Goal: Transaction & Acquisition: Purchase product/service

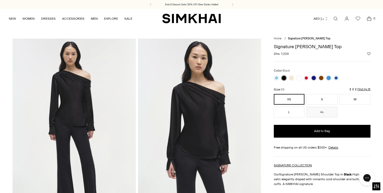
click at [335, 20] on icon "Open search modal" at bounding box center [336, 19] width 6 height 4
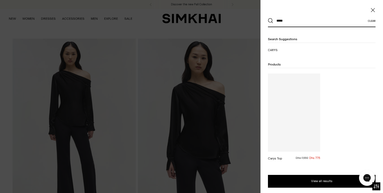
type input "*****"
click at [270, 21] on button "Search" at bounding box center [270, 20] width 5 height 5
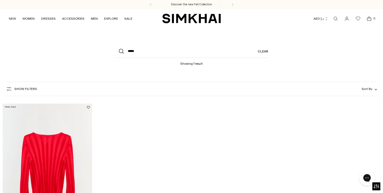
click at [0, 0] on img "Carys Top" at bounding box center [0, 0] width 0 height 0
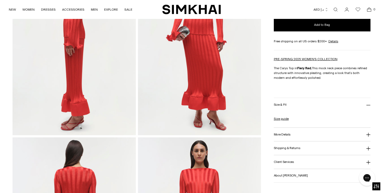
scroll to position [332, 0]
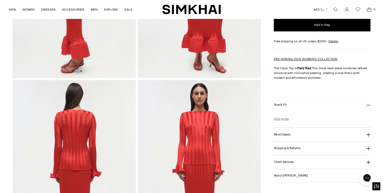
click at [285, 118] on link "Size guide" at bounding box center [281, 118] width 15 height 5
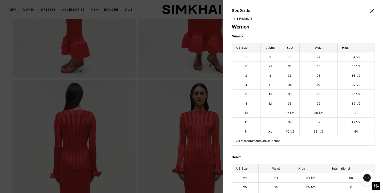
click at [374, 10] on span "Close" at bounding box center [371, 11] width 5 height 5
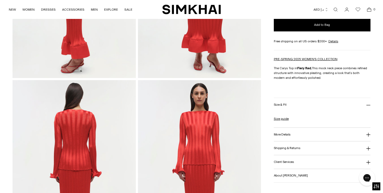
scroll to position [363, 0]
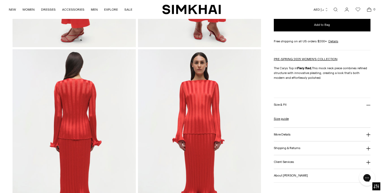
click at [278, 136] on button "More Details" at bounding box center [322, 135] width 97 height 14
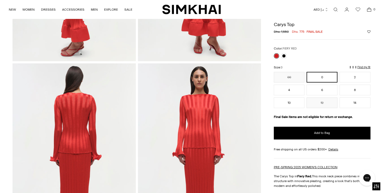
scroll to position [348, 0]
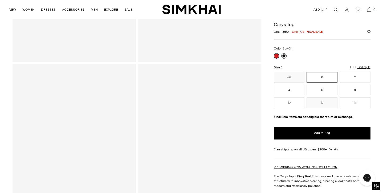
click at [284, 55] on link at bounding box center [283, 55] width 5 height 5
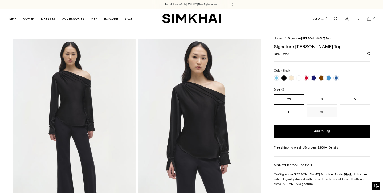
click at [333, 19] on icon "Open search modal" at bounding box center [336, 19] width 6 height 4
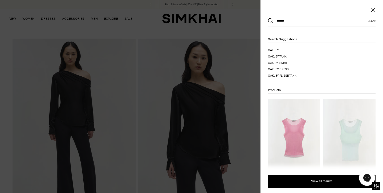
type input "******"
click at [270, 21] on button "Search" at bounding box center [270, 20] width 5 height 5
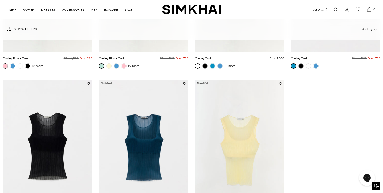
scroll to position [185, 0]
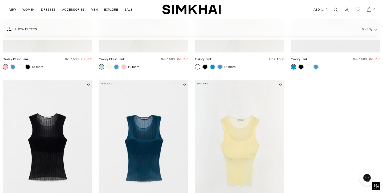
click at [0, 0] on img "Oakley Tank" at bounding box center [0, 0] width 0 height 0
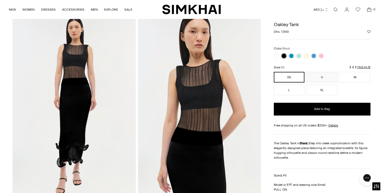
scroll to position [24, 0]
